Goal: Information Seeking & Learning: Learn about a topic

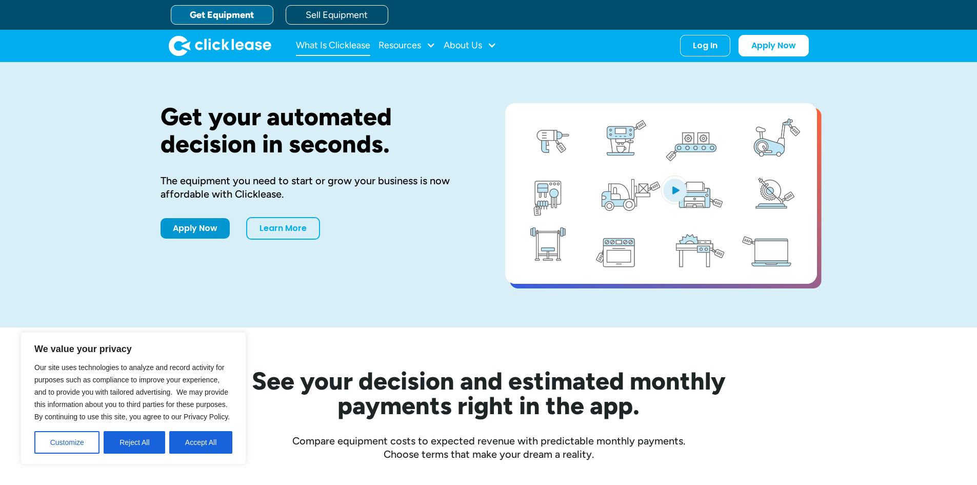
click at [335, 47] on link "What Is Clicklease" at bounding box center [333, 45] width 74 height 21
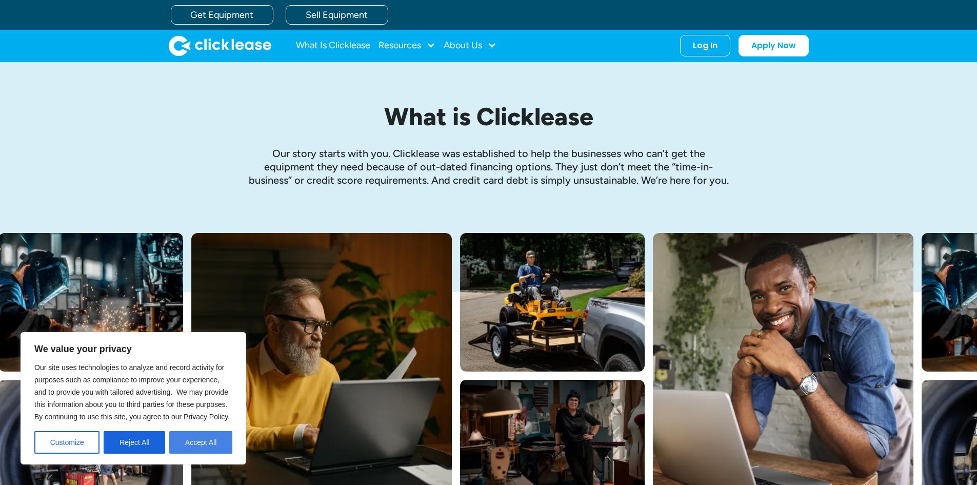
click at [217, 440] on button "Accept All" at bounding box center [200, 442] width 63 height 23
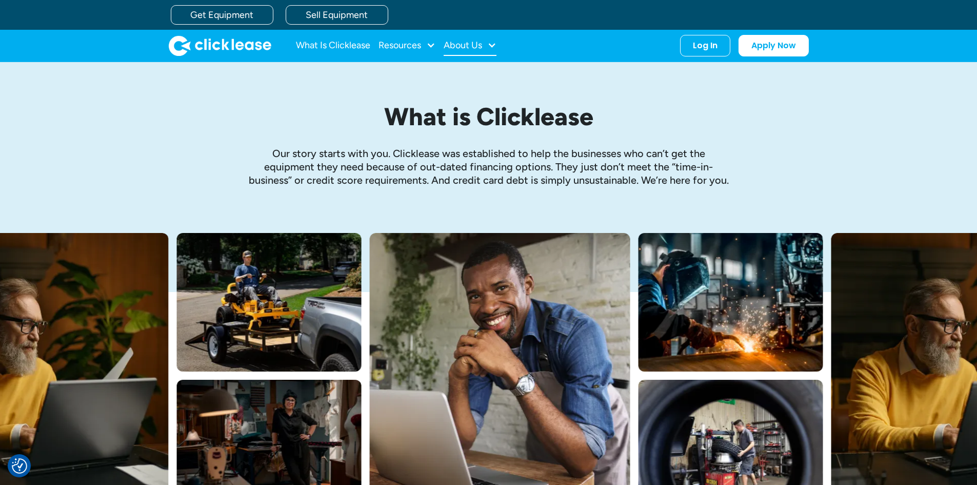
click at [469, 45] on div "About Us" at bounding box center [462, 45] width 38 height 0
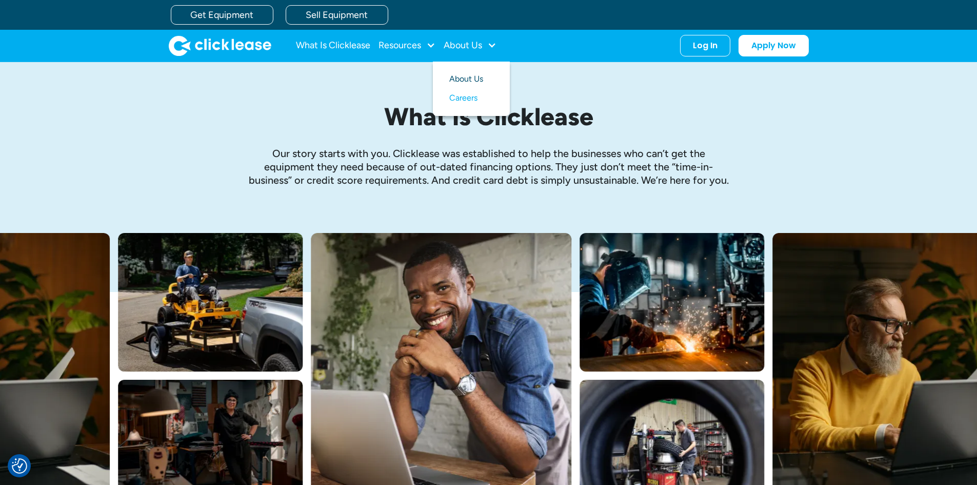
click at [474, 78] on link "About Us" at bounding box center [471, 79] width 44 height 19
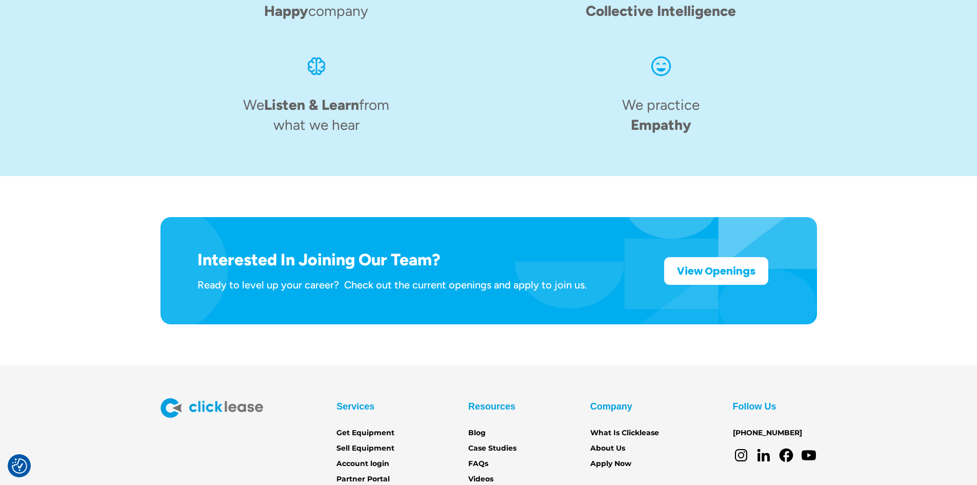
scroll to position [1578, 0]
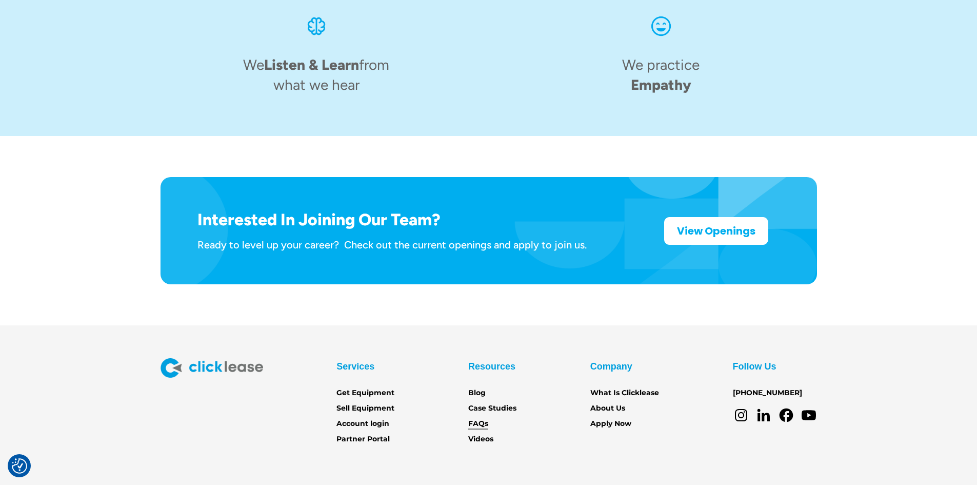
click at [482, 418] on link "FAQs" at bounding box center [478, 423] width 20 height 11
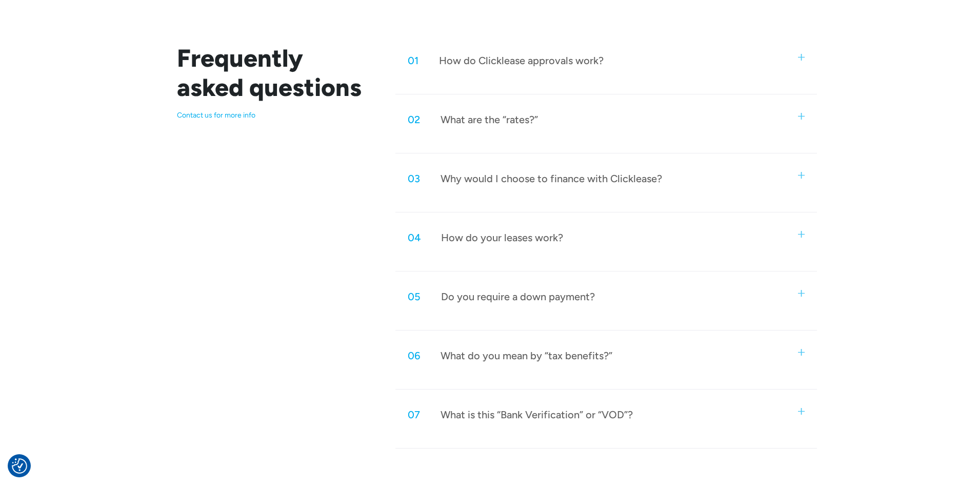
scroll to position [513, 0]
click at [798, 58] on img at bounding box center [801, 56] width 7 height 7
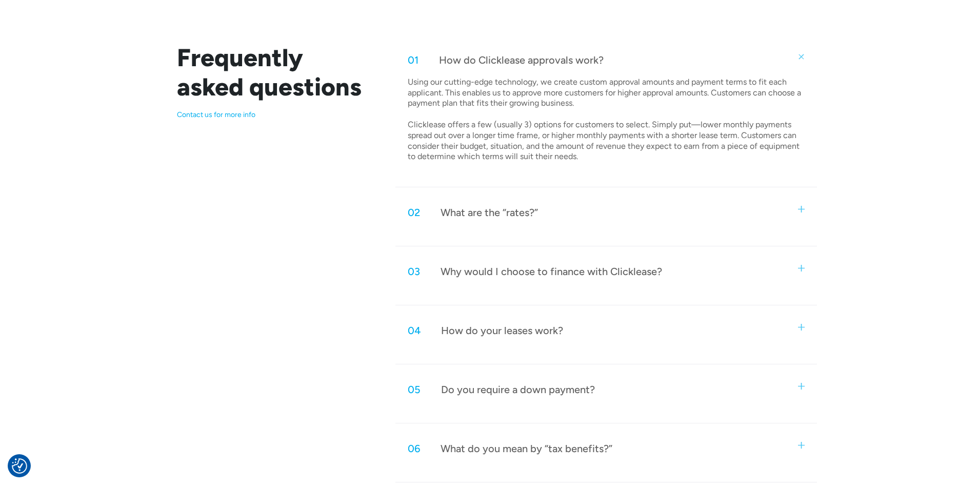
click at [798, 325] on img at bounding box center [801, 327] width 7 height 7
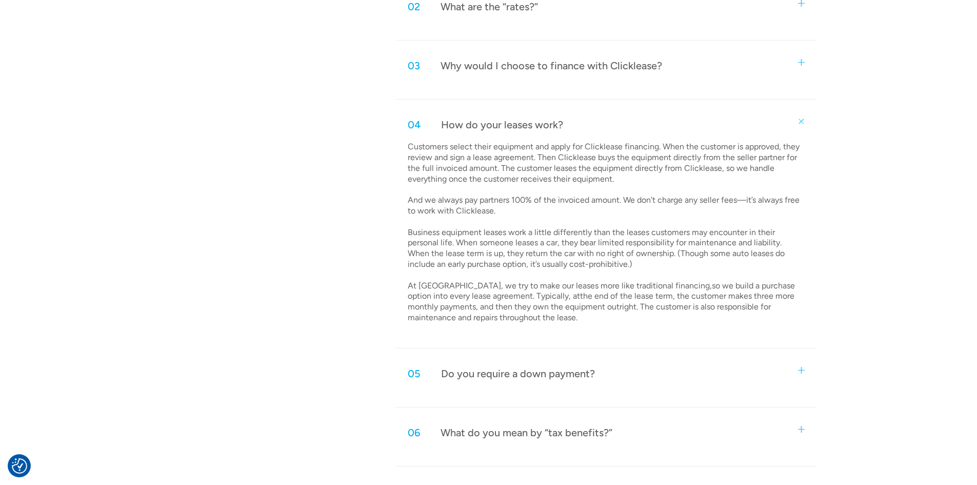
scroll to position [719, 0]
click at [796, 369] on div "05 Do you require a down payment?" at bounding box center [605, 372] width 421 height 34
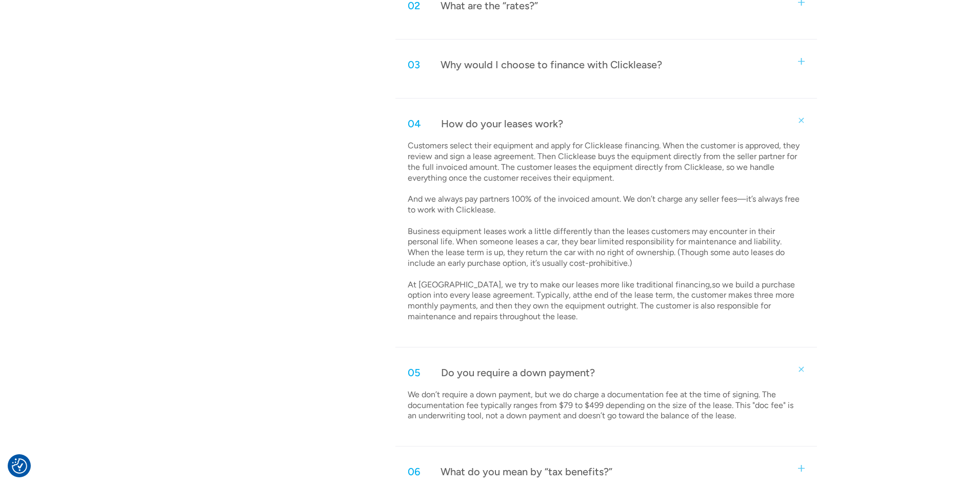
click at [796, 369] on img at bounding box center [800, 368] width 9 height 9
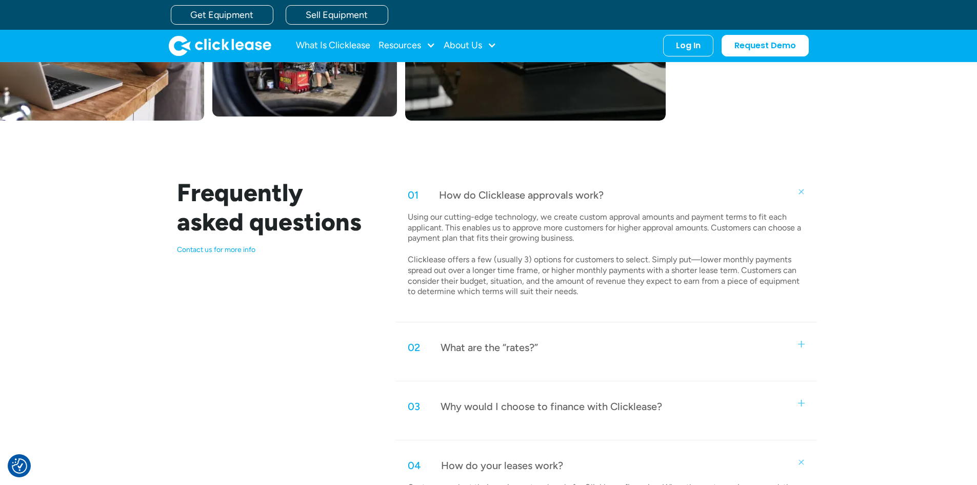
scroll to position [360, 0]
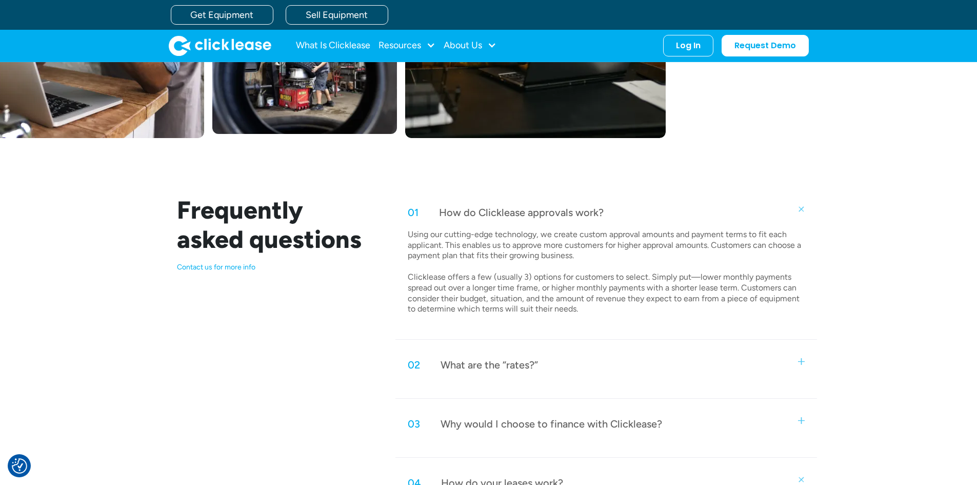
click at [796, 369] on div "02 What are the “rates?”" at bounding box center [605, 365] width 421 height 34
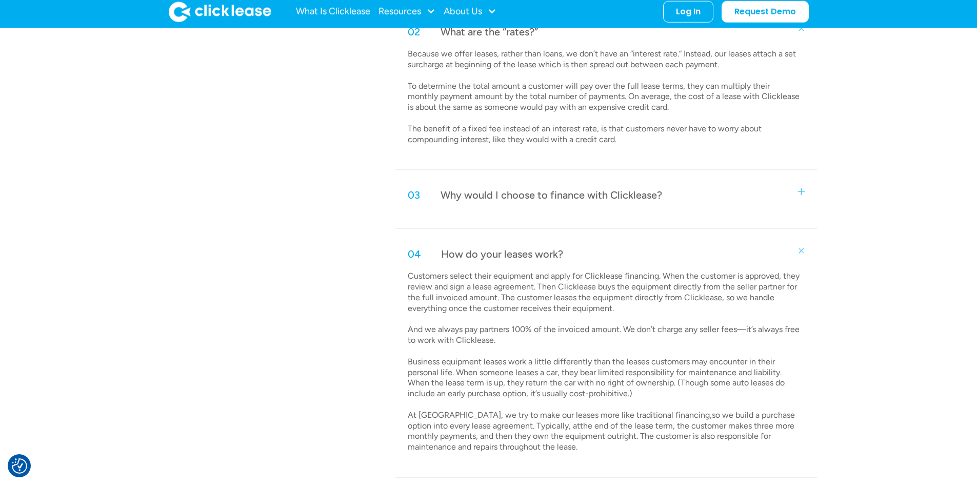
scroll to position [668, 0]
